Goal: Information Seeking & Learning: Find specific fact

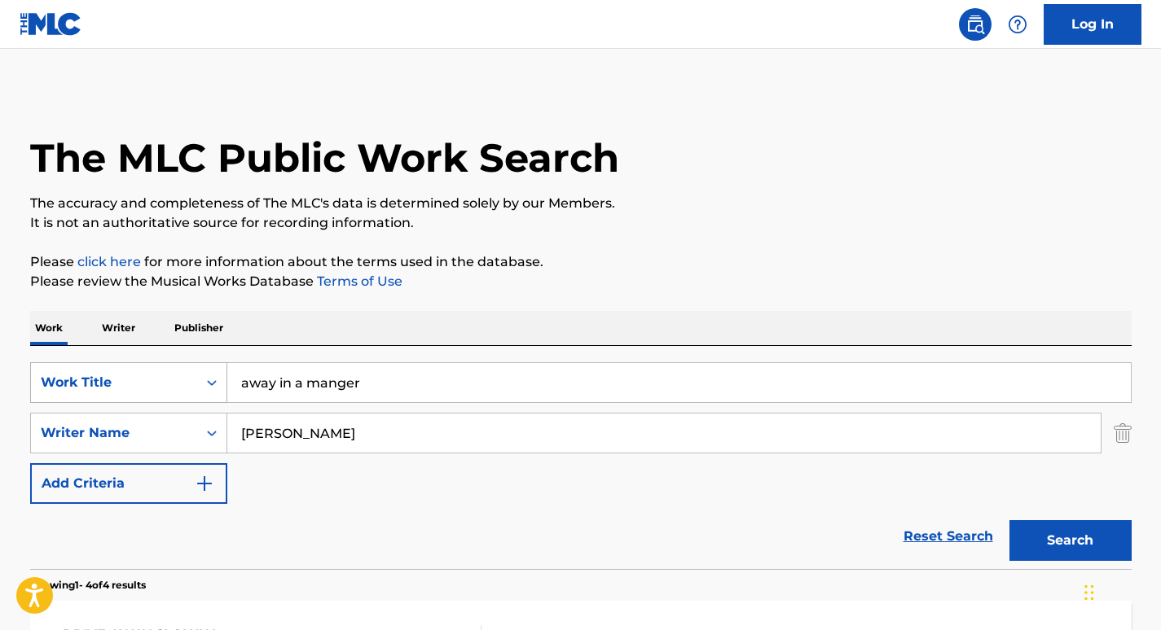
drag, startPoint x: 384, startPoint y: 391, endPoint x: 77, endPoint y: 365, distance: 308.2
click at [77, 365] on div "SearchWithCriteria843702f3-9891-4e10-ac27-1b2a69eb756c Work Title away in a man…" at bounding box center [580, 382] width 1101 height 41
type input "turn your eyes upon [DEMOGRAPHIC_DATA]"
drag, startPoint x: 391, startPoint y: 431, endPoint x: 59, endPoint y: 406, distance: 333.3
click at [59, 406] on div "SearchWithCriteria843702f3-9891-4e10-ac27-1b2a69eb756c Work Title turn your eye…" at bounding box center [580, 433] width 1101 height 142
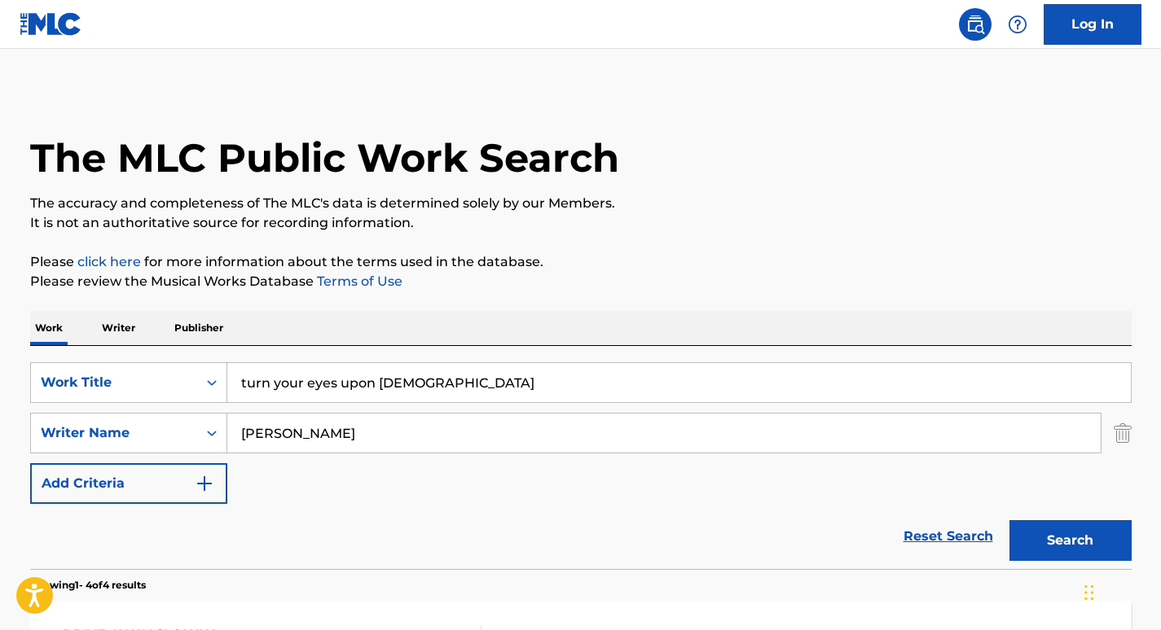
paste input "[PERSON_NAME]"
click at [1009, 521] on button "Search" at bounding box center [1070, 541] width 122 height 41
drag, startPoint x: 358, startPoint y: 438, endPoint x: 129, endPoint y: 429, distance: 229.1
click at [129, 429] on div "SearchWithCriteriad0864a62-bcdc-4000-b1f9-2690c730ab80 Writer Name [PERSON_NAME]" at bounding box center [580, 433] width 1101 height 41
paste input "oodall"
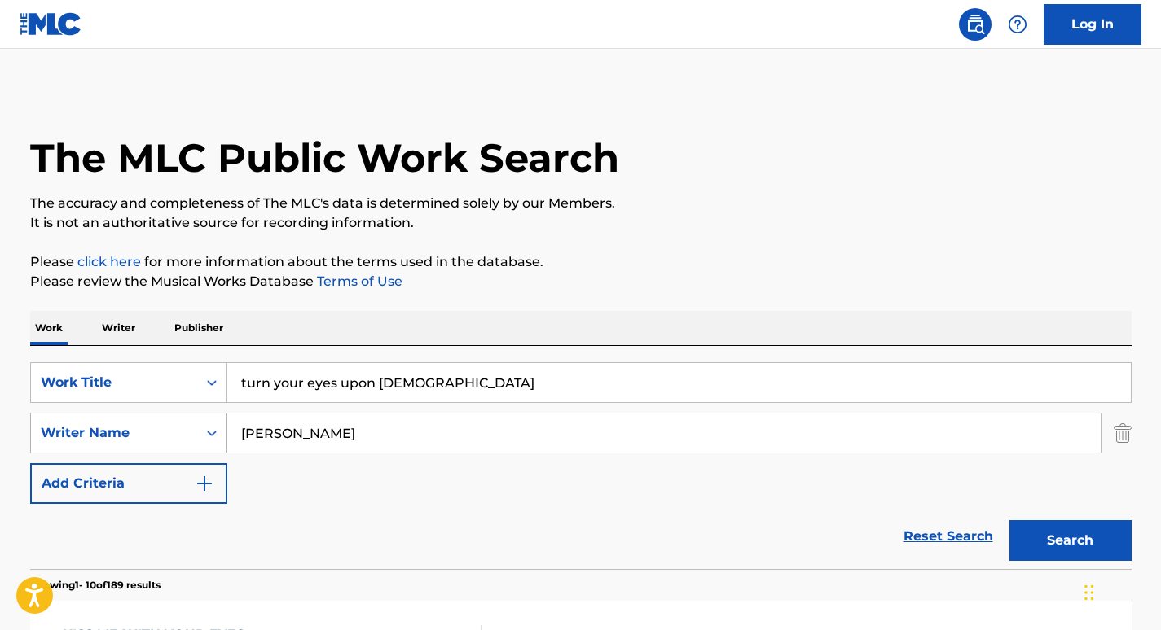
click at [1009, 521] on button "Search" at bounding box center [1070, 541] width 122 height 41
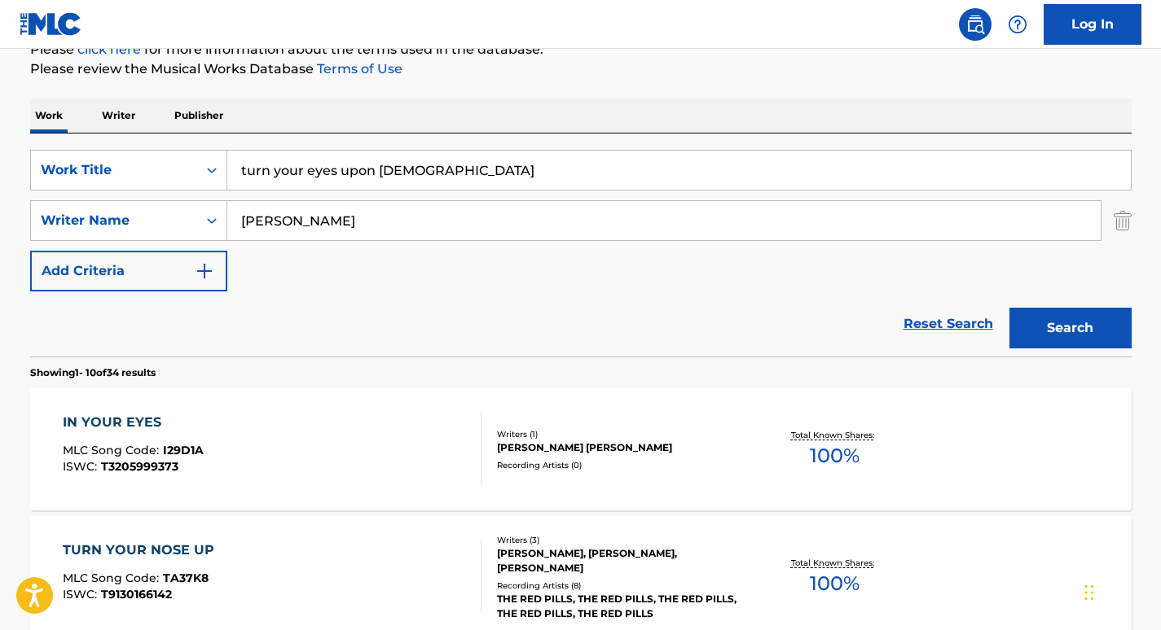
scroll to position [206, 0]
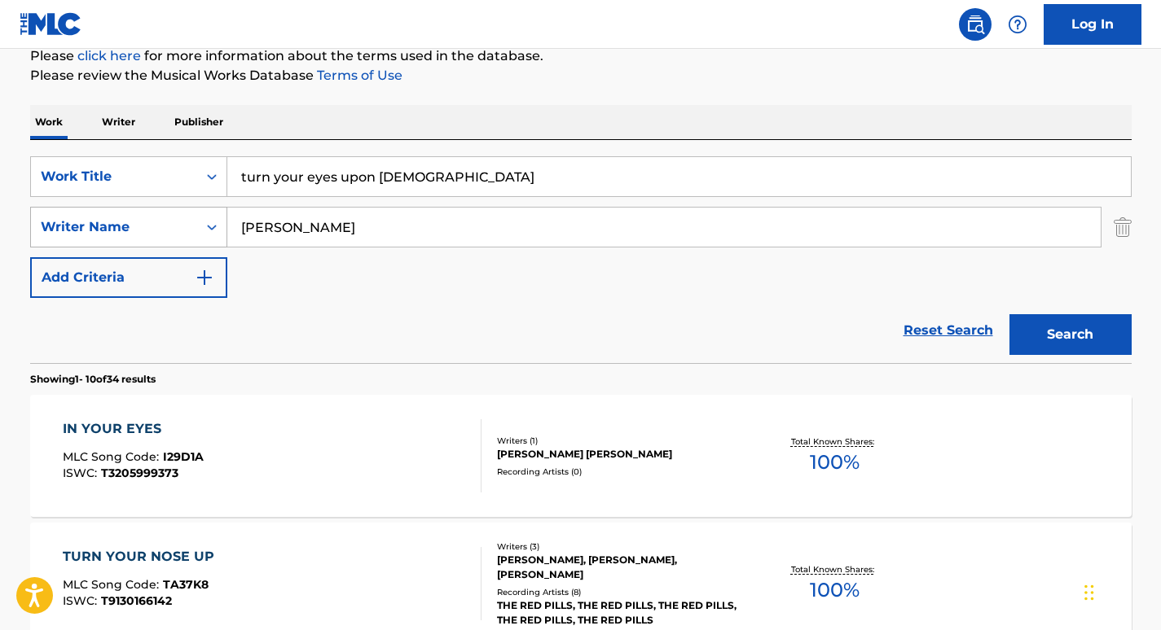
drag, startPoint x: 335, startPoint y: 218, endPoint x: 112, endPoint y: 219, distance: 222.4
click at [112, 219] on div "SearchWithCriteriad0864a62-bcdc-4000-b1f9-2690c730ab80 Writer Name [PERSON_NAME]" at bounding box center [580, 227] width 1101 height 41
paste input "Canterbury"
click at [1009, 314] on button "Search" at bounding box center [1070, 334] width 122 height 41
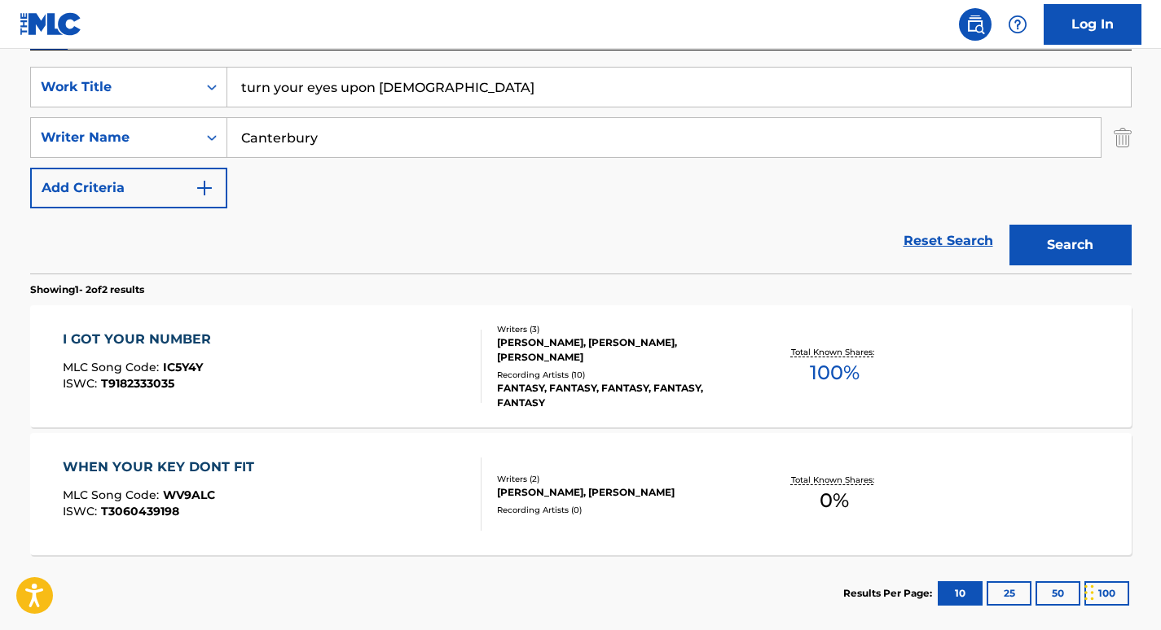
scroll to position [293, 0]
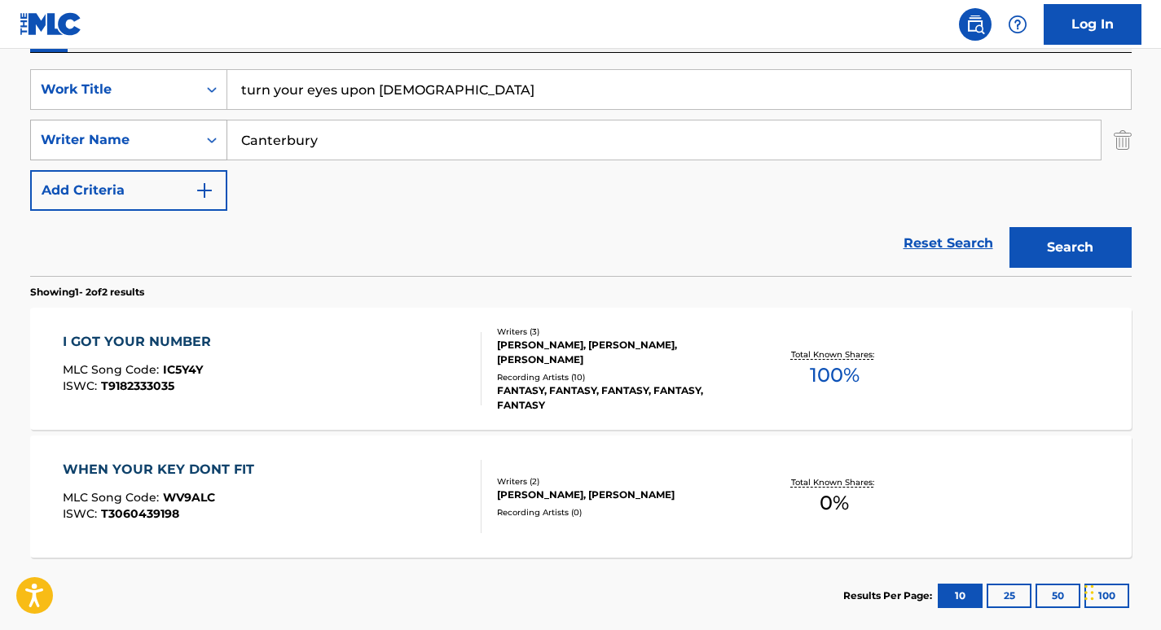
drag, startPoint x: 339, startPoint y: 133, endPoint x: 169, endPoint y: 134, distance: 169.4
click at [169, 134] on div "SearchWithCriteriad0864a62-bcdc-4000-b1f9-2690c730ab80 Writer Name [GEOGRAPHIC_…" at bounding box center [580, 140] width 1101 height 41
paste input "[PERSON_NAME]"
click at [1009, 227] on button "Search" at bounding box center [1070, 247] width 122 height 41
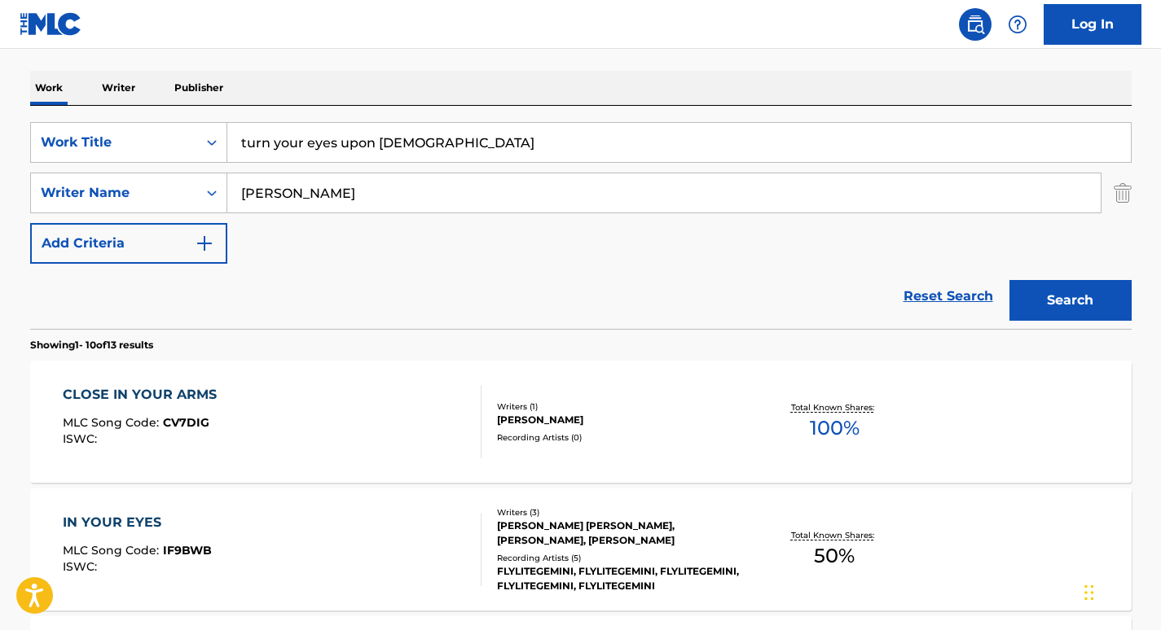
scroll to position [237, 0]
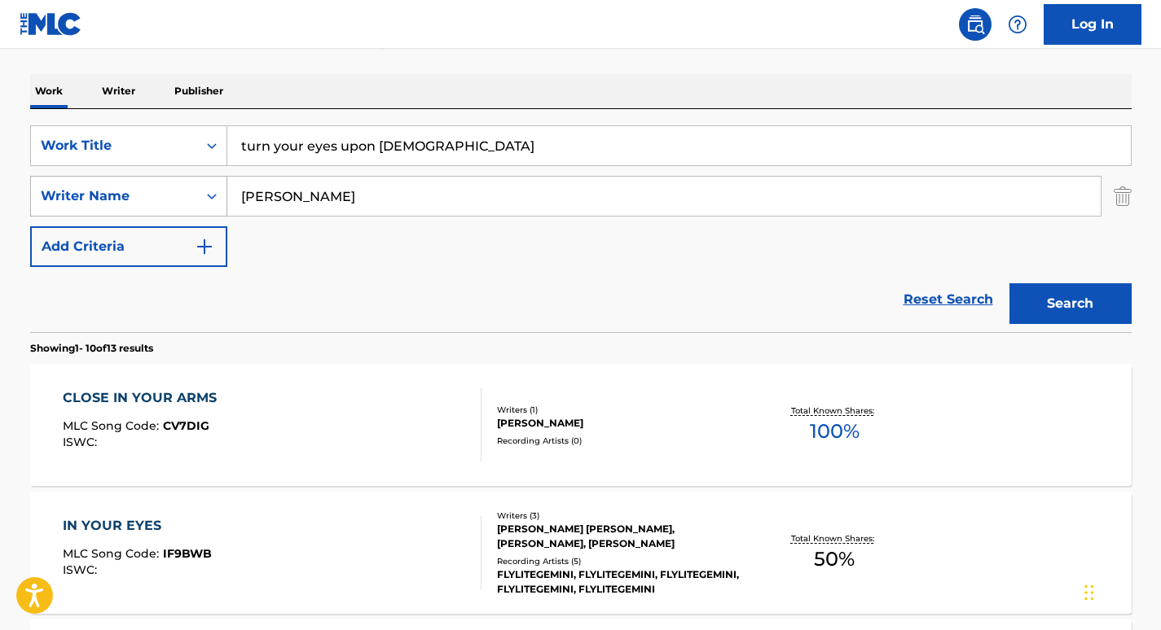
drag, startPoint x: 329, startPoint y: 197, endPoint x: 143, endPoint y: 188, distance: 185.9
click at [143, 188] on div "SearchWithCriteriad0864a62-bcdc-4000-b1f9-2690c730ab80 Writer Name [PERSON_NAME]" at bounding box center [580, 196] width 1101 height 41
paste input "[PERSON_NAME]"
click at [1009, 283] on button "Search" at bounding box center [1070, 303] width 122 height 41
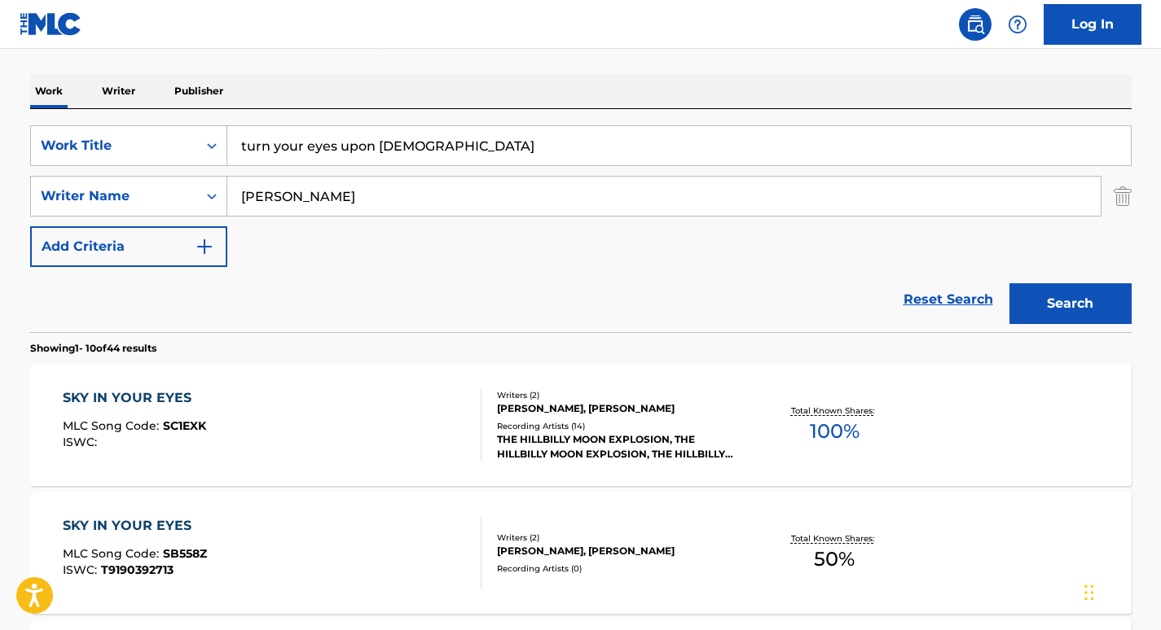
click at [393, 200] on input "[PERSON_NAME]" at bounding box center [663, 196] width 873 height 39
type input "[PERSON_NAME]"
click at [1009, 283] on button "Search" at bounding box center [1070, 303] width 122 height 41
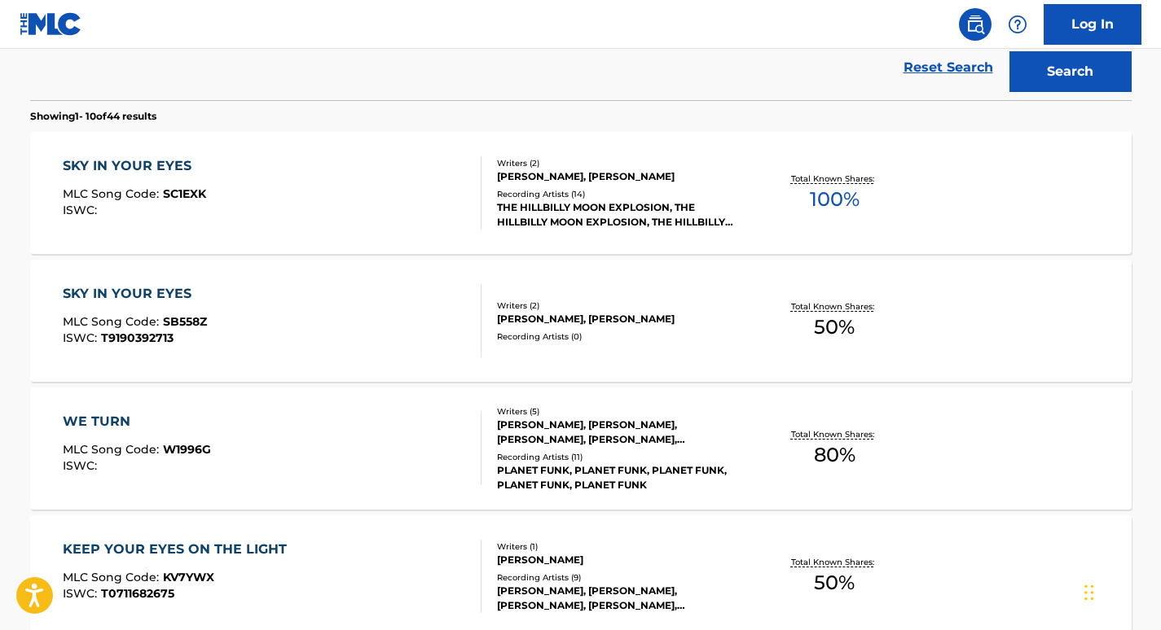
scroll to position [475, 0]
